Goal: Task Accomplishment & Management: Complete application form

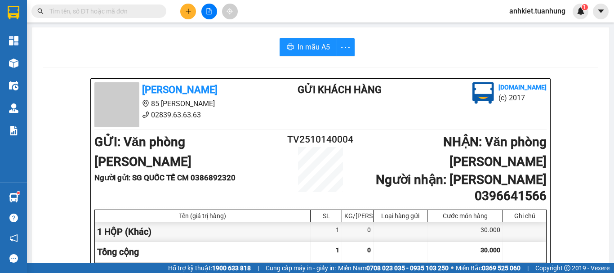
click at [184, 9] on button at bounding box center [188, 12] width 16 height 16
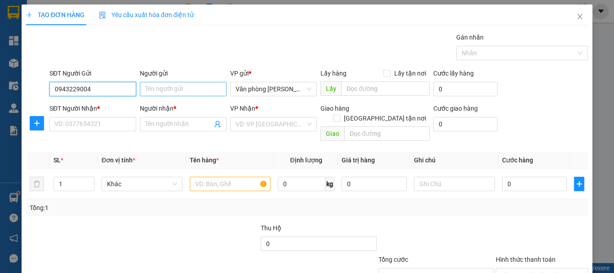
type input "0943229004"
click at [173, 90] on input "Người gửi" at bounding box center [183, 89] width 87 height 14
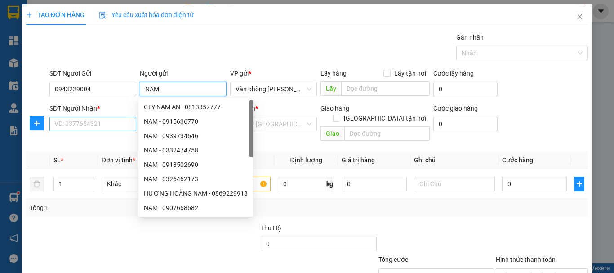
type input "NAM"
click at [91, 125] on input "SĐT Người Nhận *" at bounding box center [92, 124] width 87 height 14
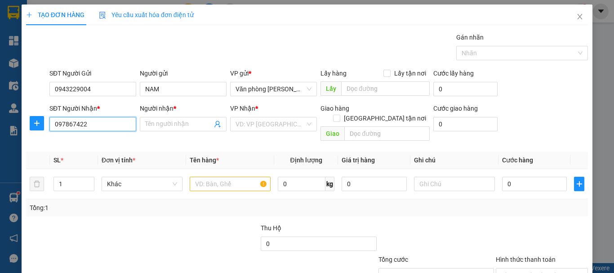
type input "0978674220"
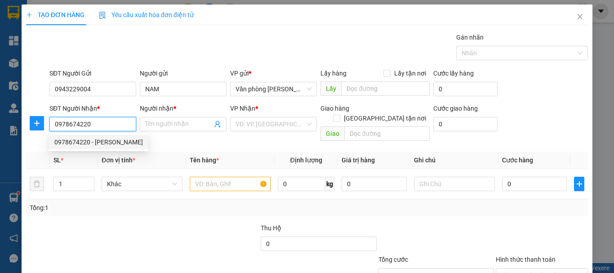
click at [118, 140] on div "0978674220 - [PERSON_NAME]" at bounding box center [98, 142] width 89 height 10
type input "[PERSON_NAME]"
type input "0978674220"
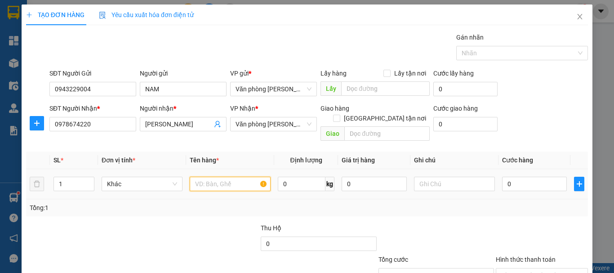
click at [198, 177] on input "text" at bounding box center [230, 184] width 81 height 14
type input "+"
type input "1 THÙNG"
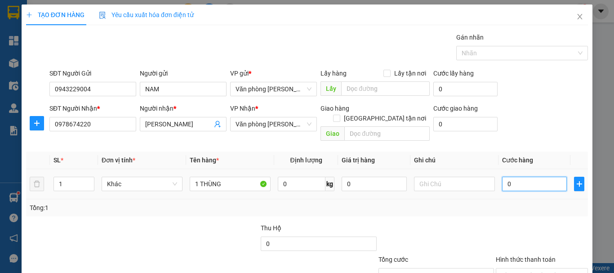
click at [533, 180] on input "0" at bounding box center [534, 184] width 65 height 14
type input "+6"
type input "6"
type input "+60"
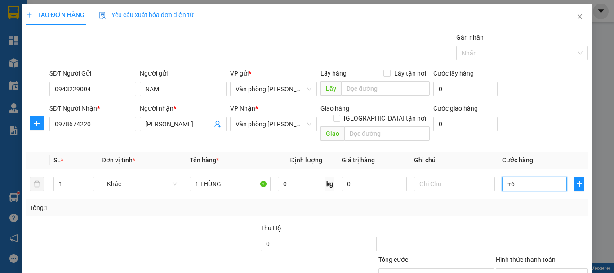
type input "60"
type input "60.000"
click at [475, 210] on div "Transit Pickup Surcharge Ids Transit Deliver Surcharge Ids Transit Deliver Surc…" at bounding box center [307, 178] width 562 height 293
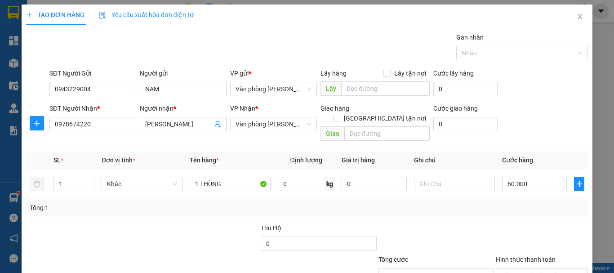
scroll to position [60, 0]
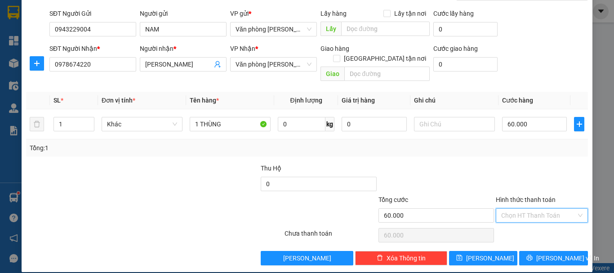
click at [537, 209] on input "Hình thức thanh toán" at bounding box center [539, 215] width 75 height 13
click at [530, 219] on div "Tại văn phòng" at bounding box center [537, 224] width 81 height 10
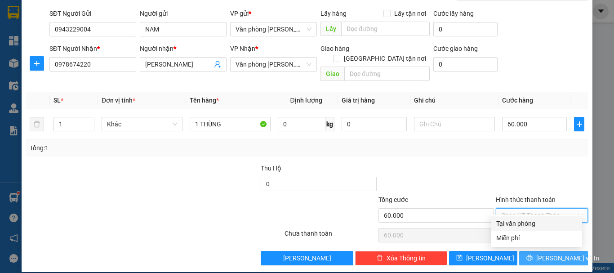
type input "0"
click at [546, 253] on span "[PERSON_NAME] và In" at bounding box center [568, 258] width 63 height 10
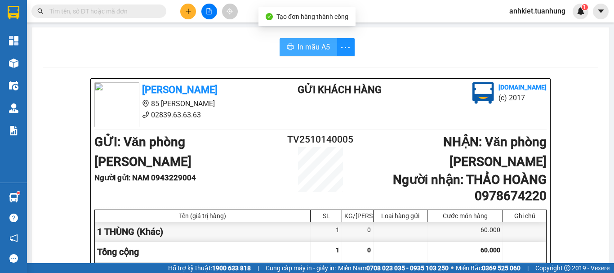
click at [287, 49] on icon "printer" at bounding box center [290, 47] width 7 height 6
